Goal: Obtain resource: Obtain resource

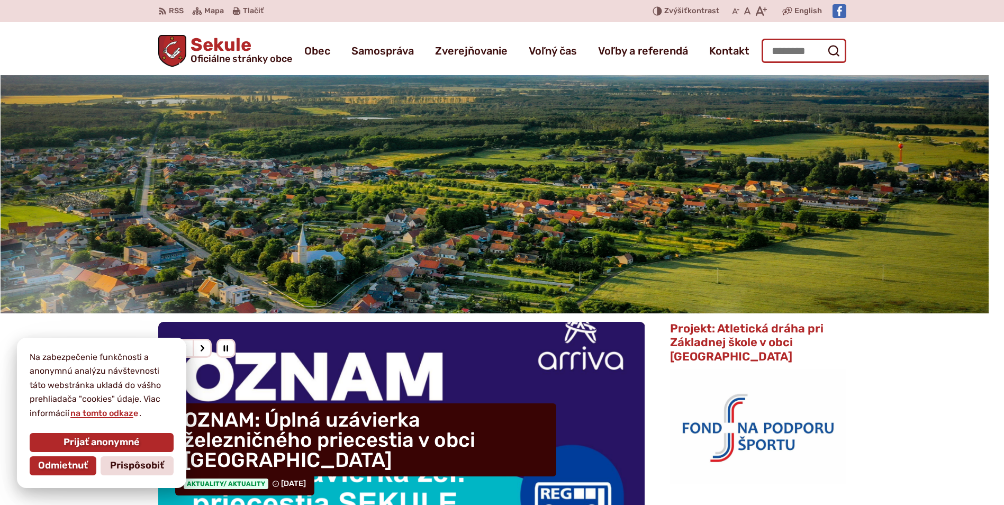
click at [807, 50] on input "Hľadať:" at bounding box center [803, 51] width 85 height 24
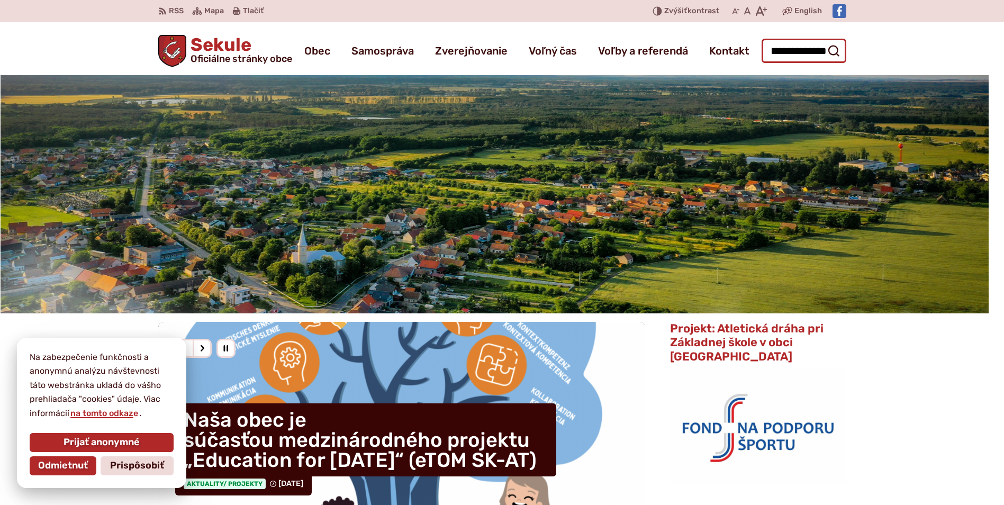
scroll to position [0, 34]
type input "**********"
click at [824, 41] on button "Odoslať vyhľadávací formulár" at bounding box center [833, 50] width 19 height 19
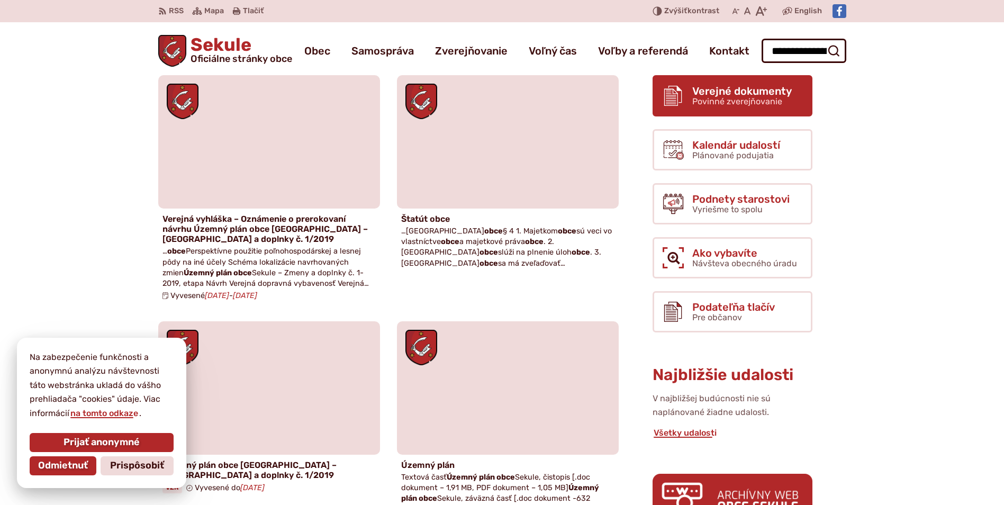
click at [729, 89] on span "Verejné dokumenty" at bounding box center [741, 91] width 99 height 12
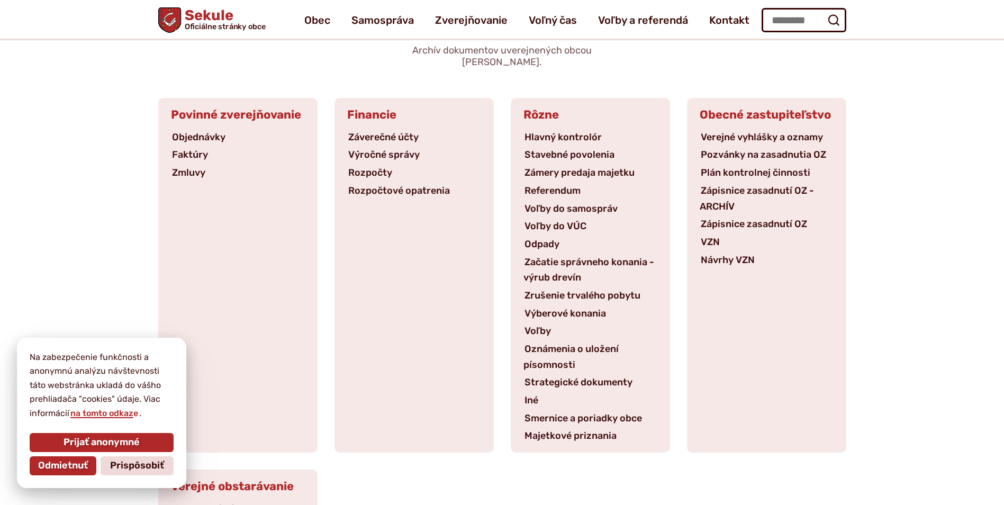
scroll to position [106, 0]
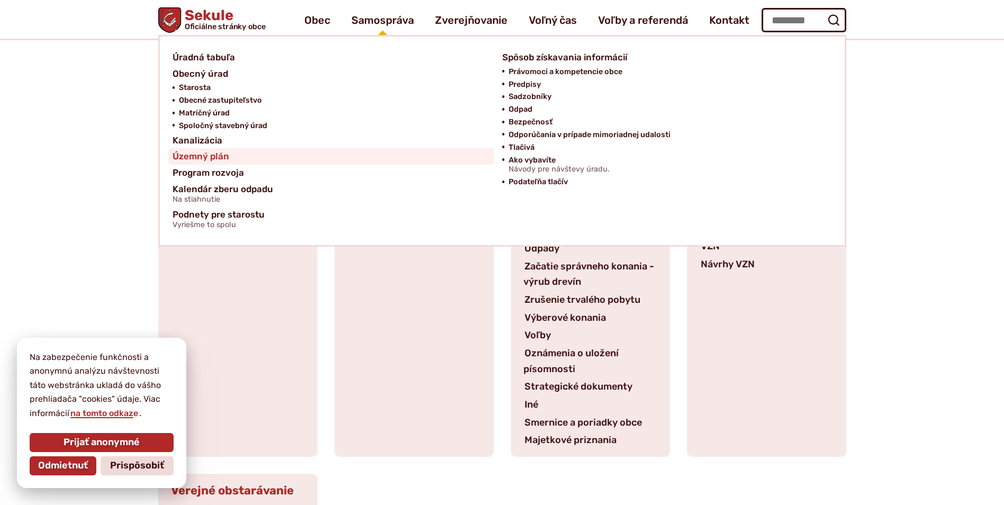
click at [220, 153] on span "Územný plán" at bounding box center [200, 156] width 57 height 16
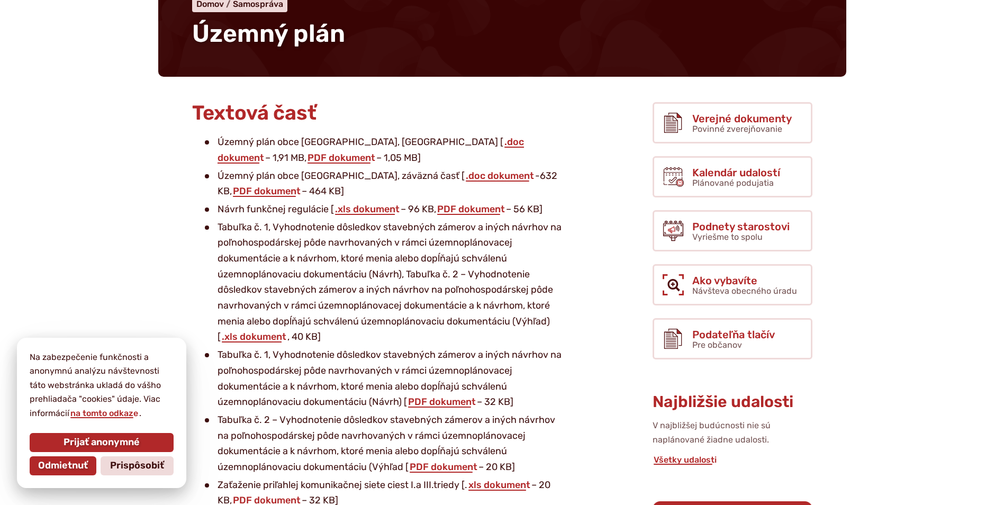
scroll to position [106, 0]
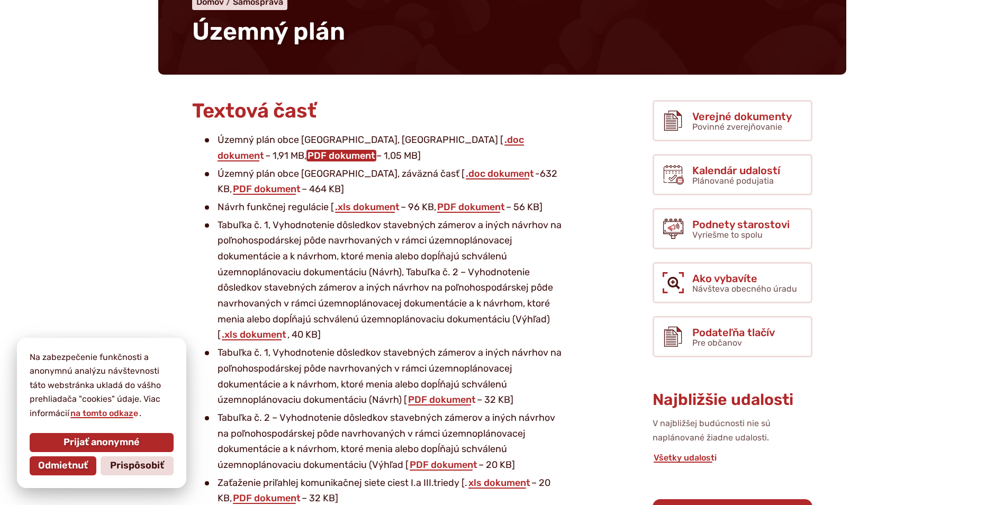
click at [306, 155] on link "PDF dokument" at bounding box center [341, 156] width 70 height 12
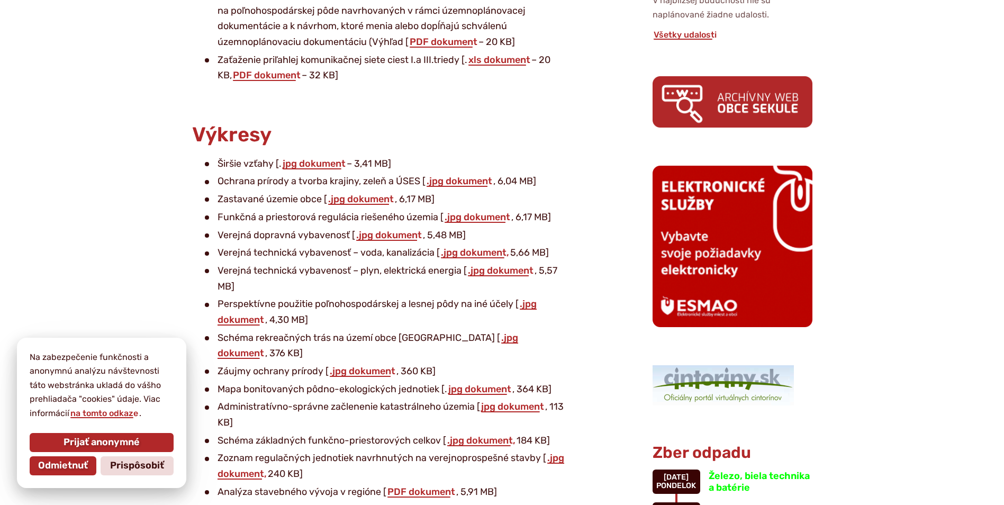
scroll to position [529, 0]
click at [342, 202] on link ".jpg dokument" at bounding box center [361, 199] width 68 height 12
